Goal: Task Accomplishment & Management: Complete application form

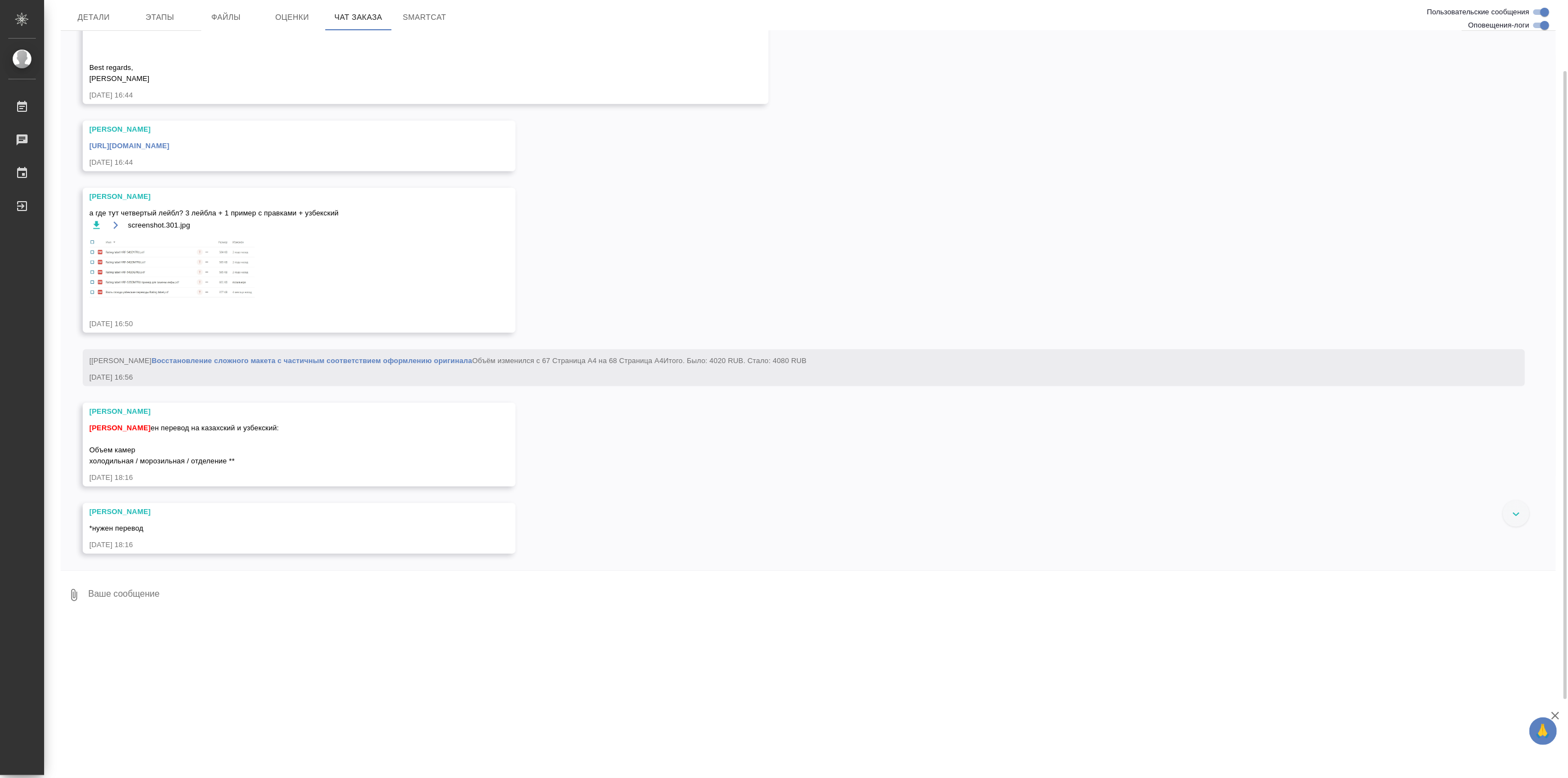
scroll to position [4423, 0]
click at [117, 221] on icon "button" at bounding box center [115, 225] width 9 height 9
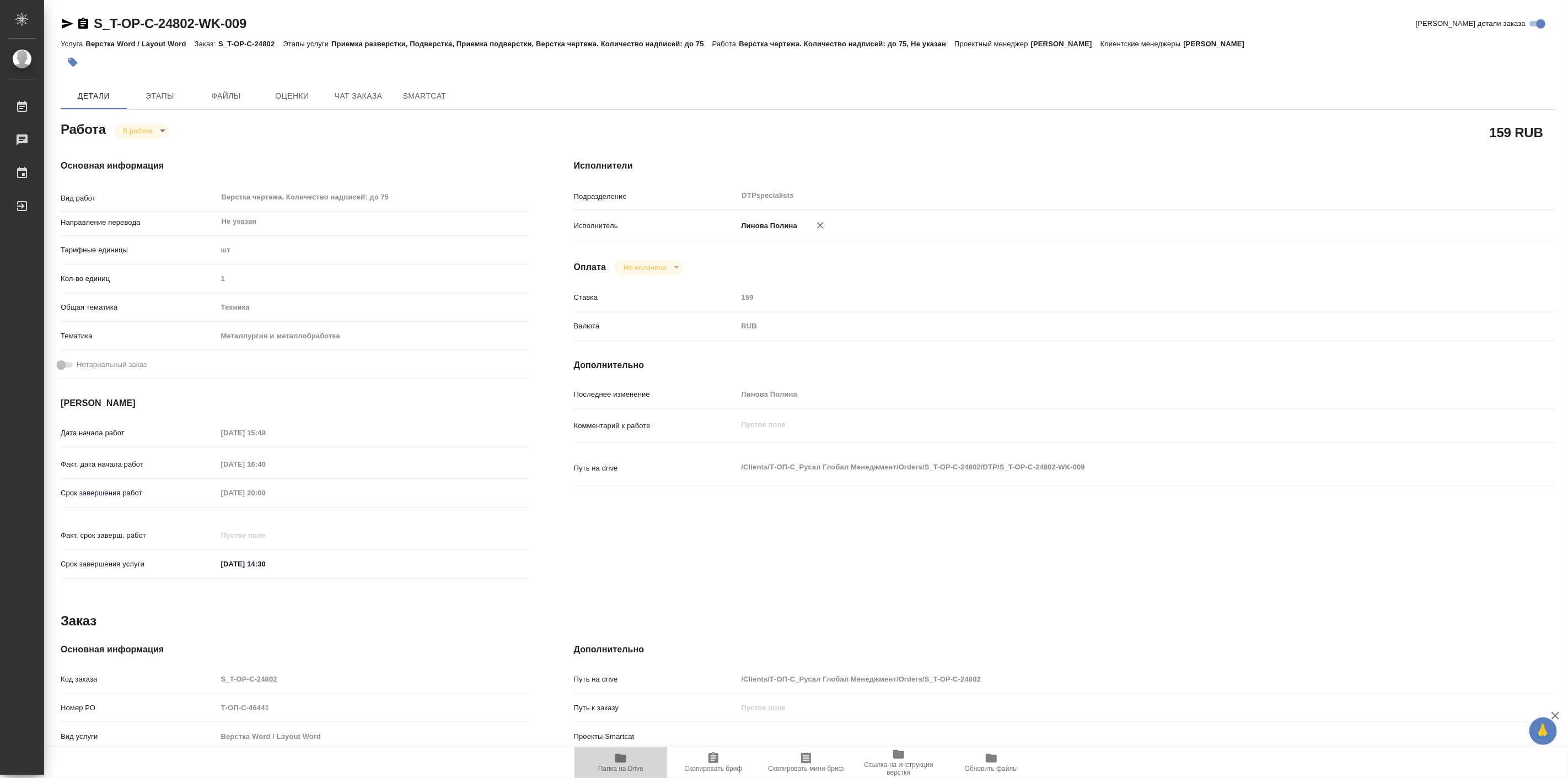
click at [625, 758] on icon "button" at bounding box center [621, 758] width 11 height 9
click at [150, 132] on body "🙏 .cls-1 fill:#fff; AWATERA Linova Polina Работы 0 Чаты График Выйти S_T-OP-C-2…" at bounding box center [784, 389] width 1568 height 778
click at [156, 144] on button "Выполнен" at bounding box center [142, 149] width 40 height 12
type textarea "x"
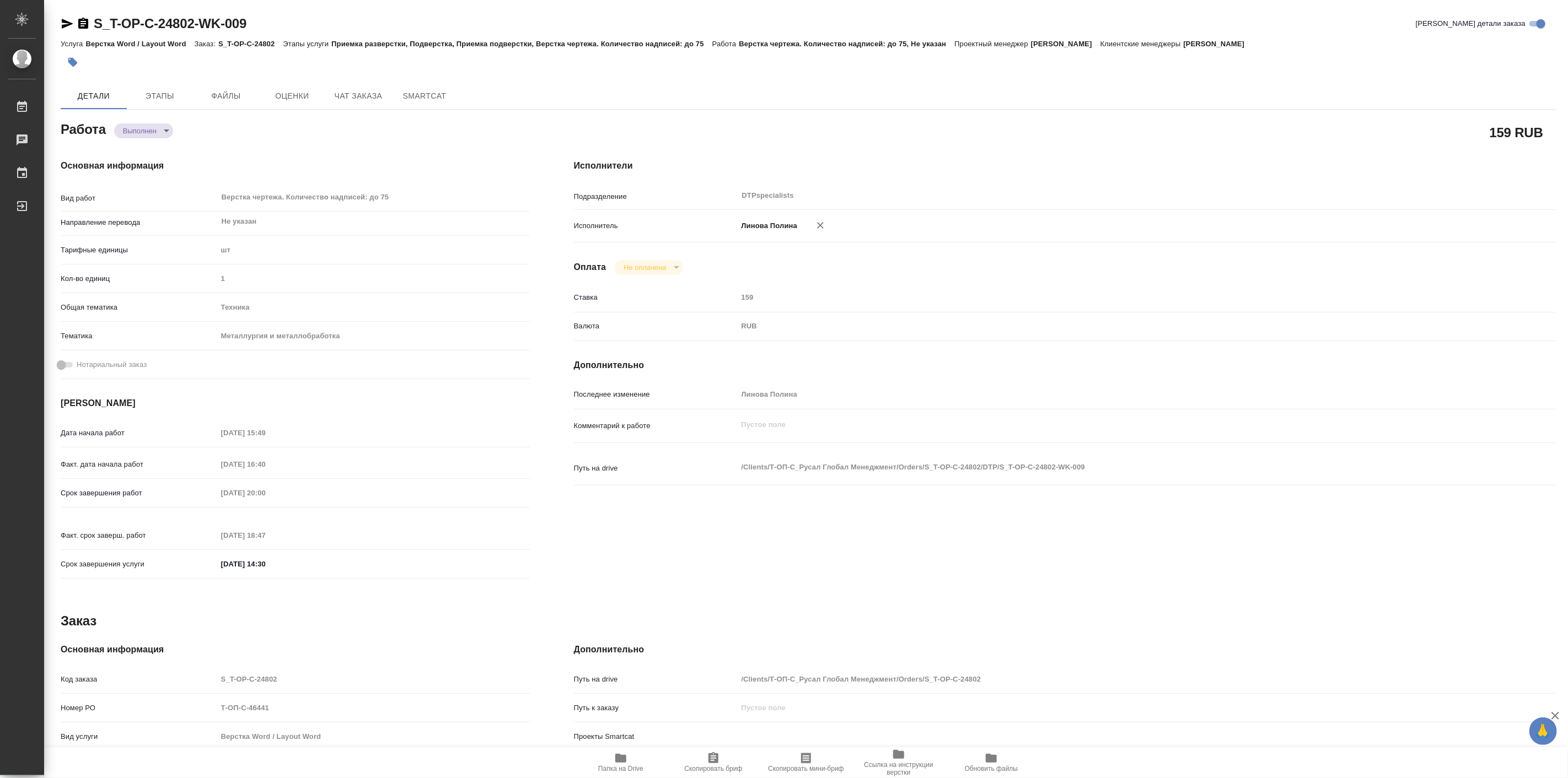
type textarea "x"
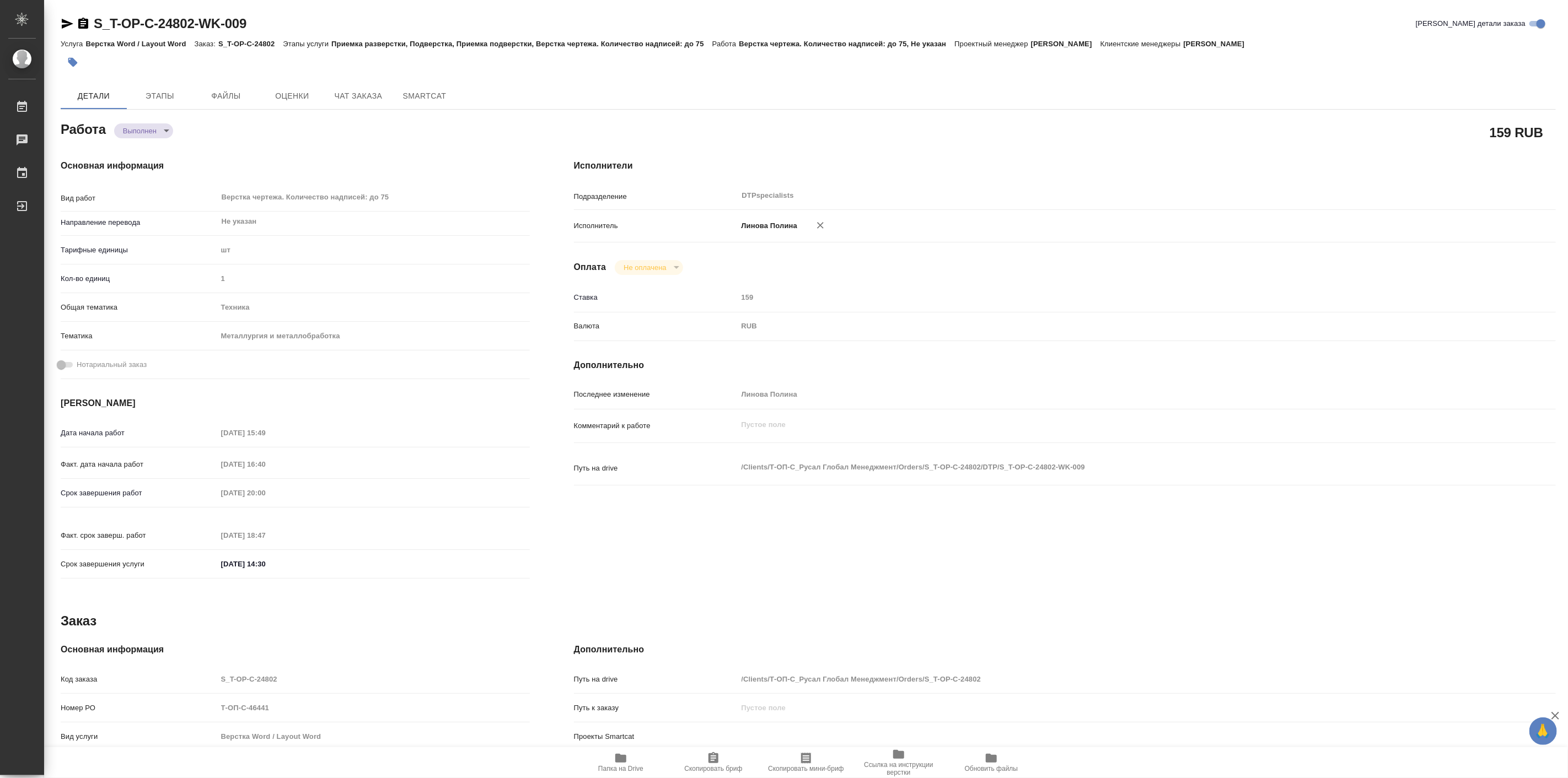
type textarea "x"
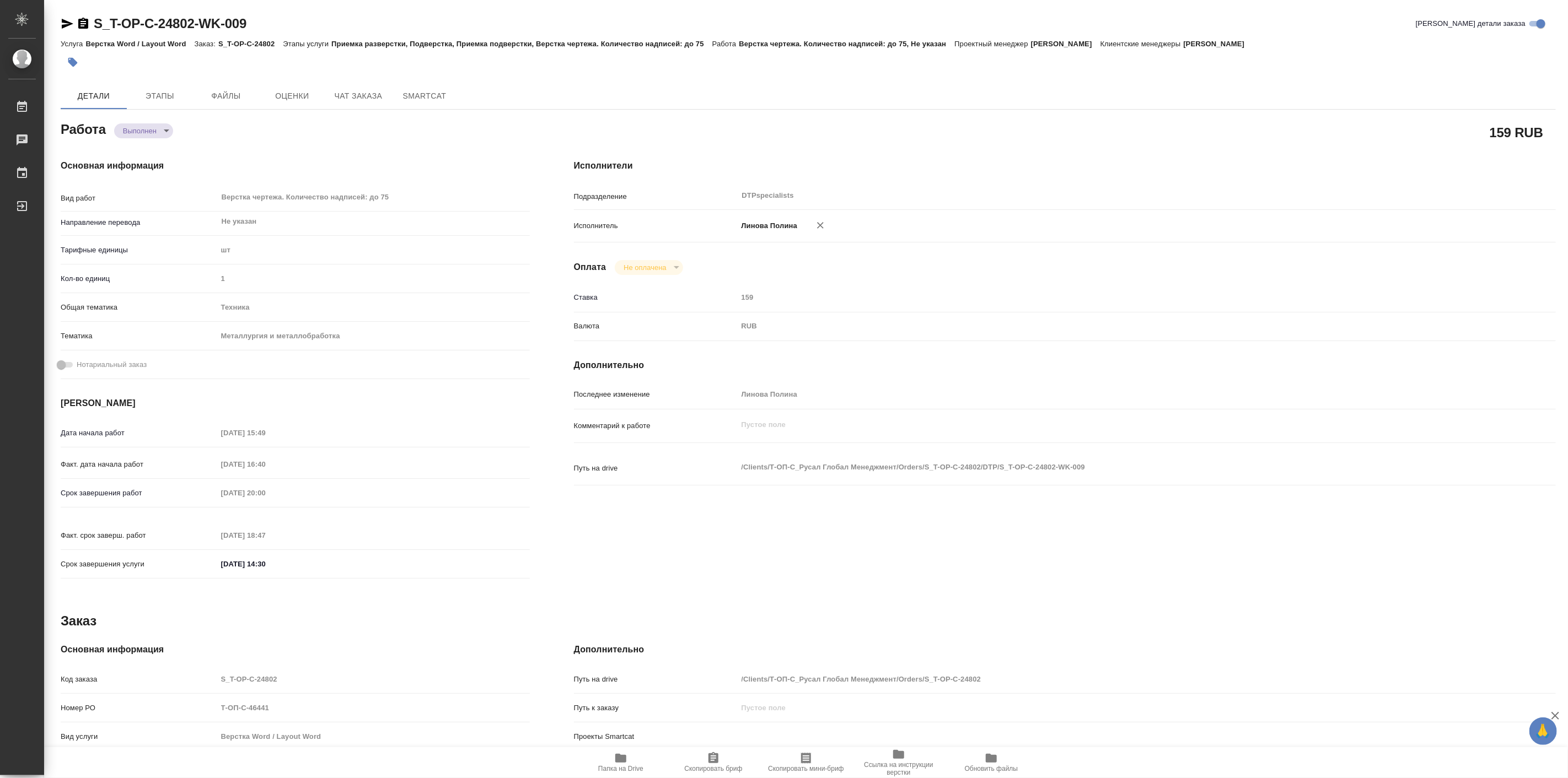
type textarea "x"
click at [254, 139] on div "Основная информация Вид работ Верстка чертежа. Количество надписей: до 75 x ​ Н…" at bounding box center [295, 372] width 513 height 471
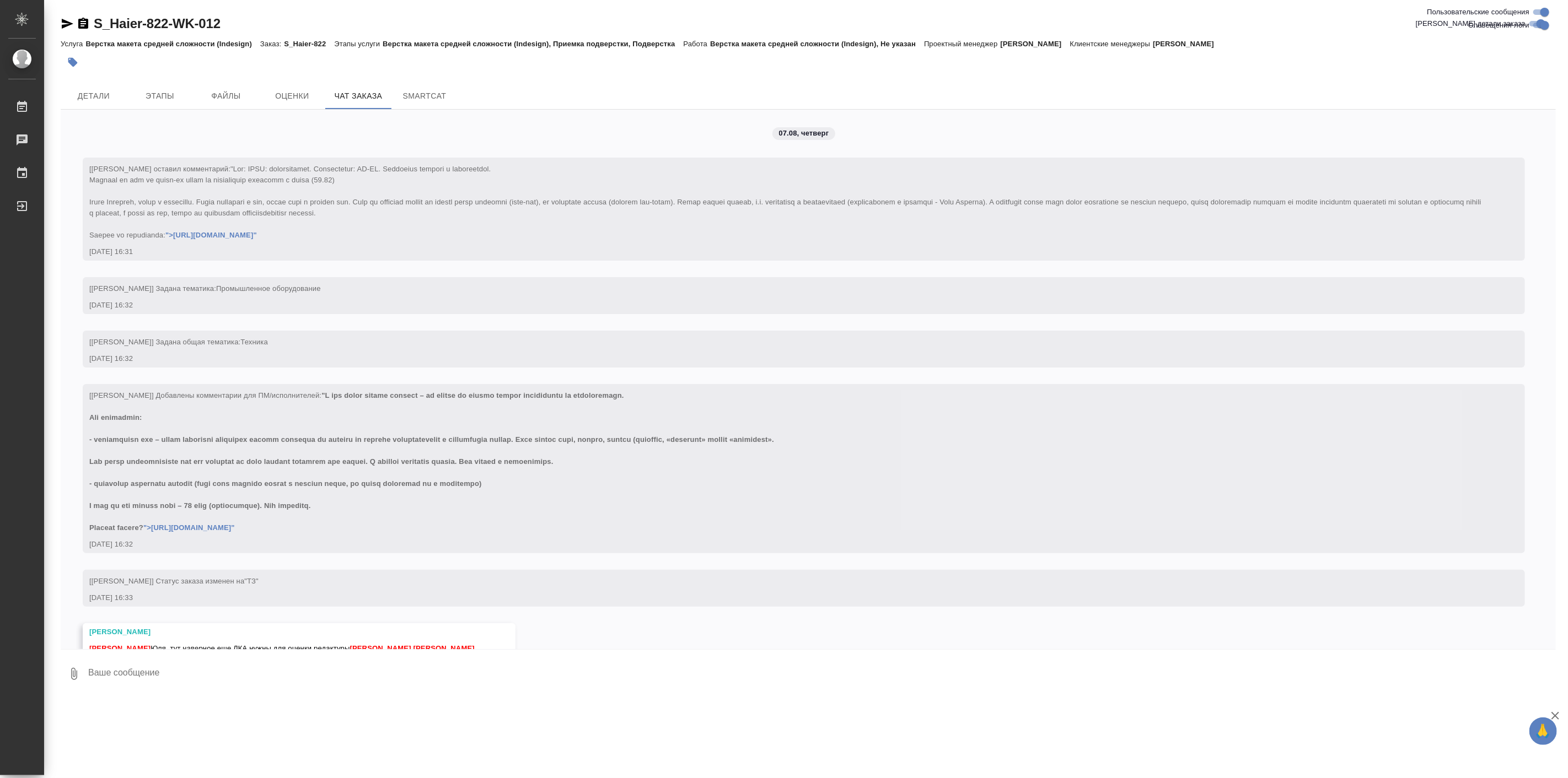
scroll to position [19335, 0]
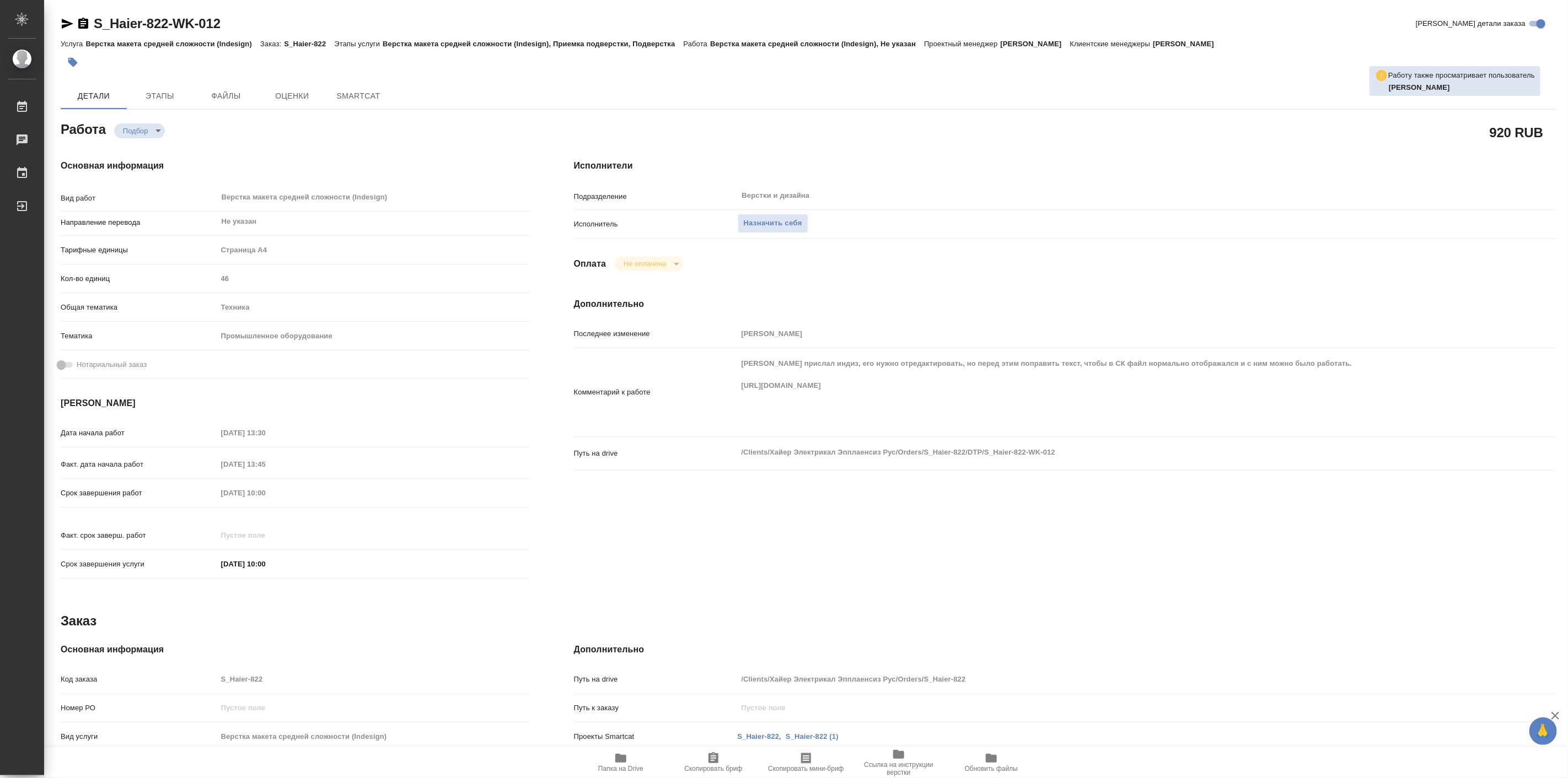
type textarea "x"
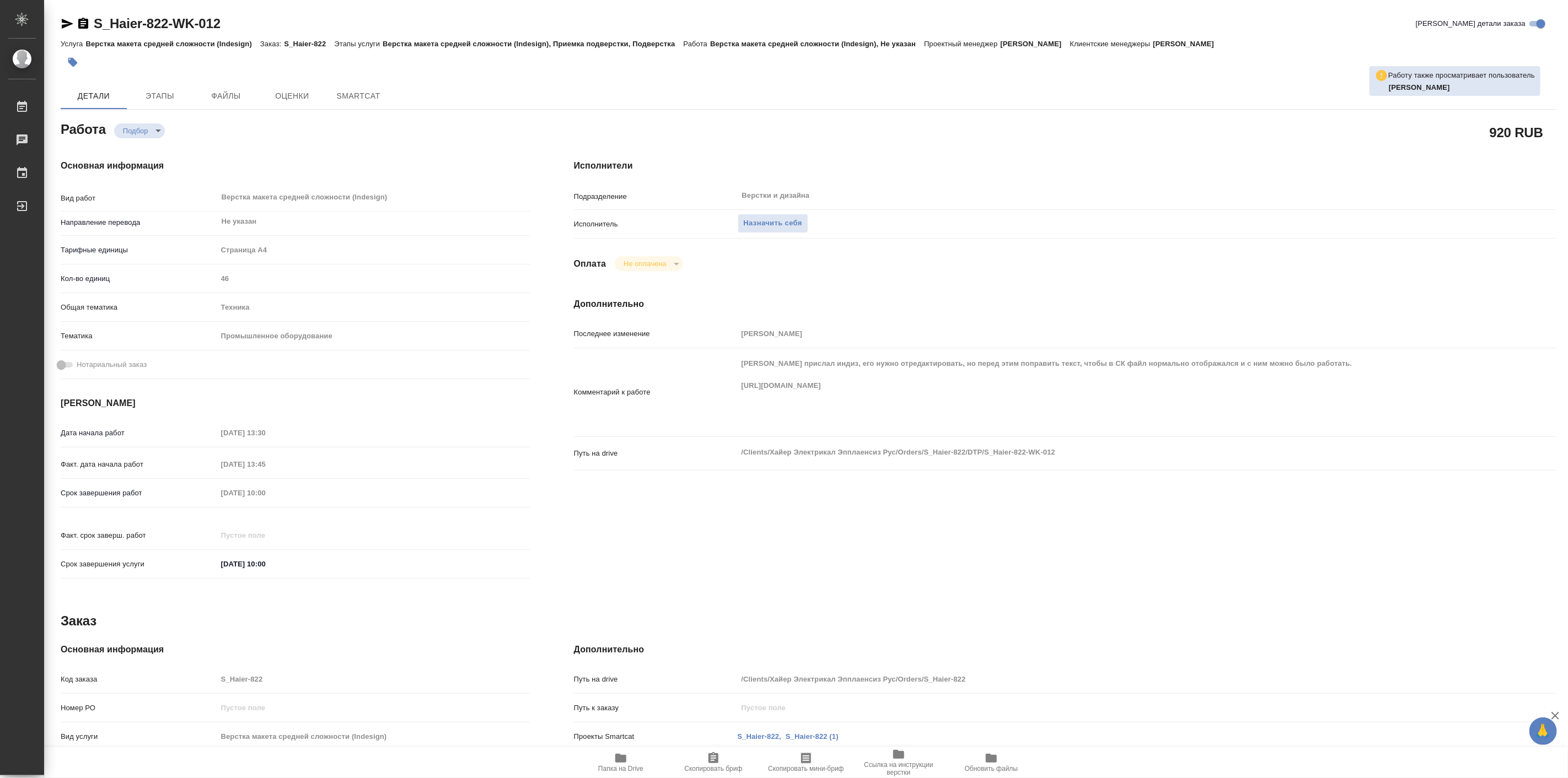
type textarea "x"
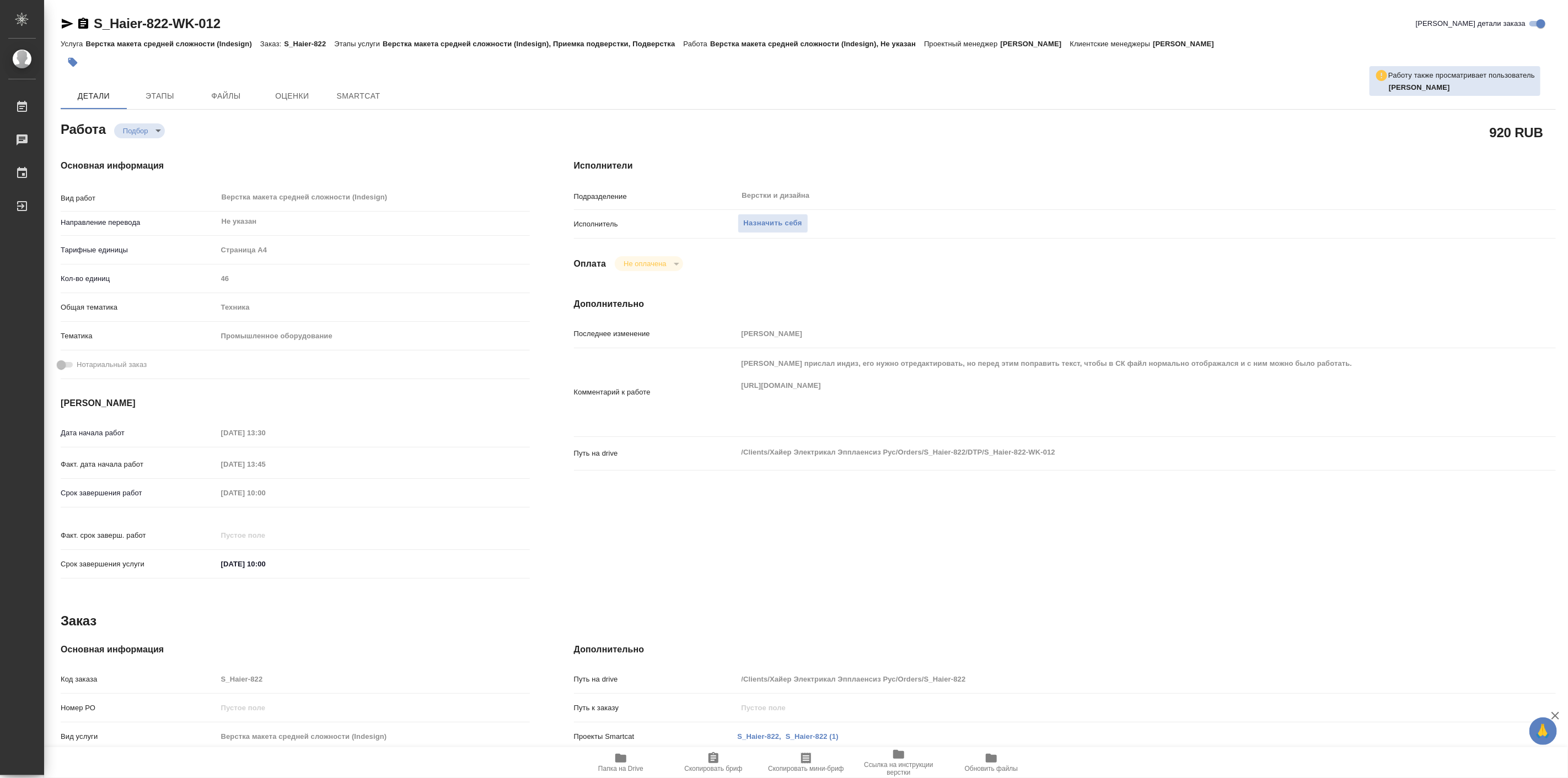
type textarea "x"
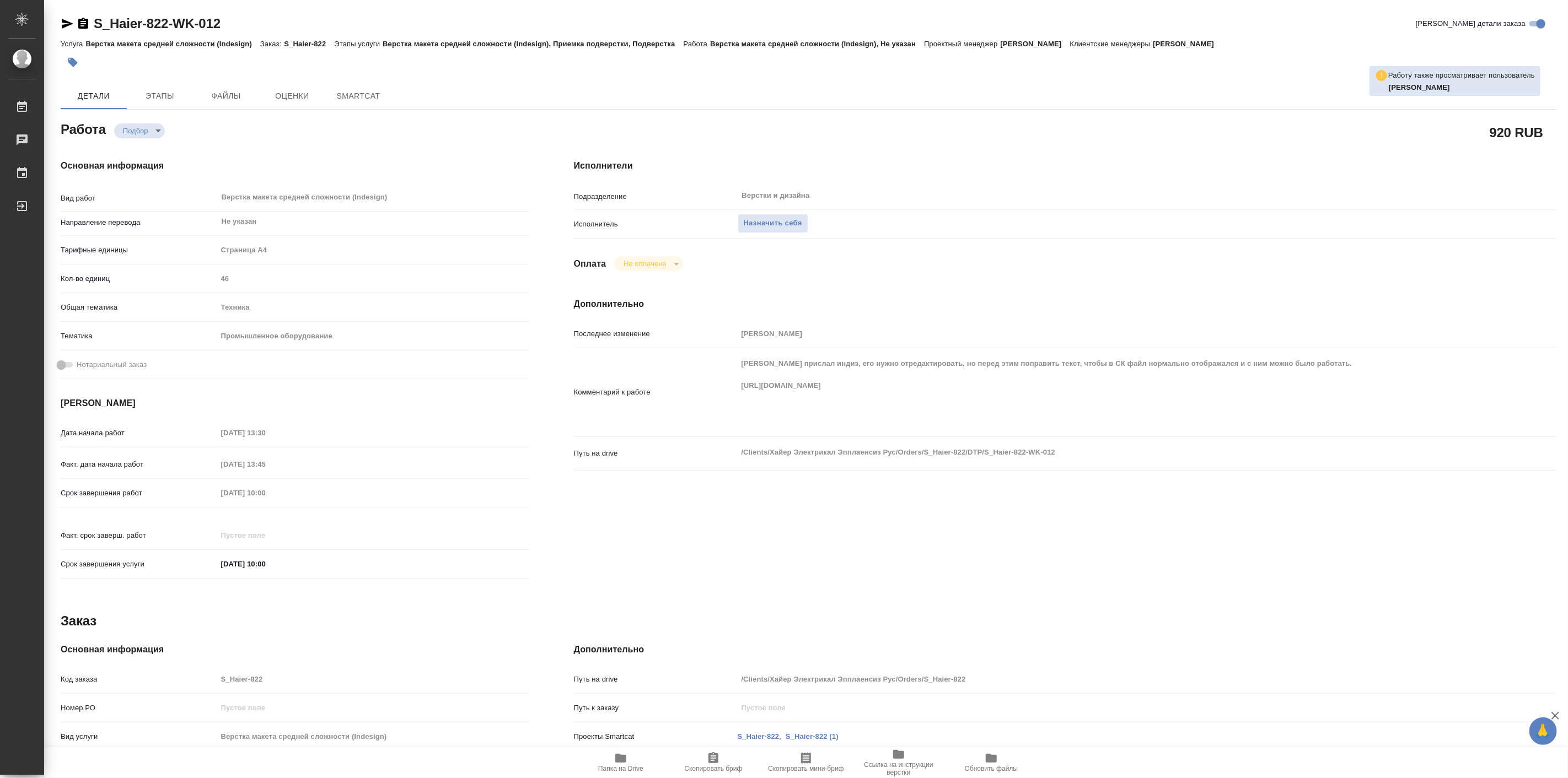
type textarea "x"
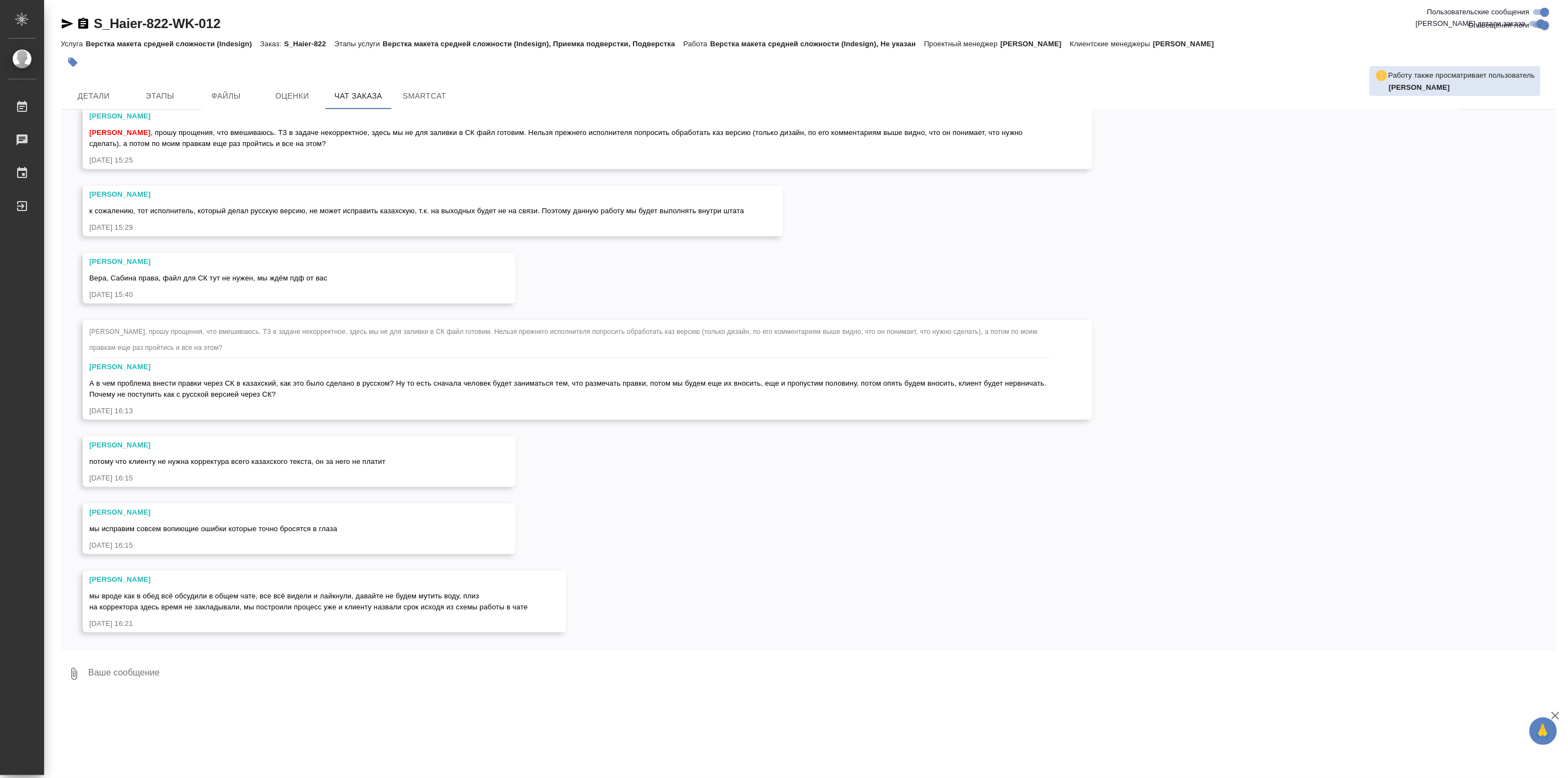
scroll to position [19335, 0]
